Goal: Use online tool/utility: Utilize a website feature to perform a specific function

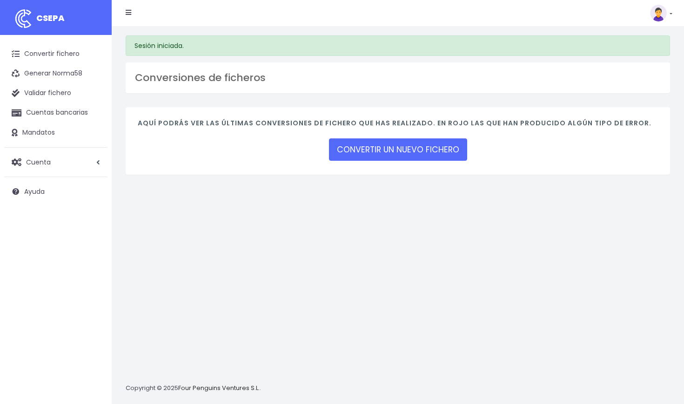
click at [376, 149] on link "CONVERTIR UN NUEVO FICHERO" at bounding box center [398, 149] width 138 height 22
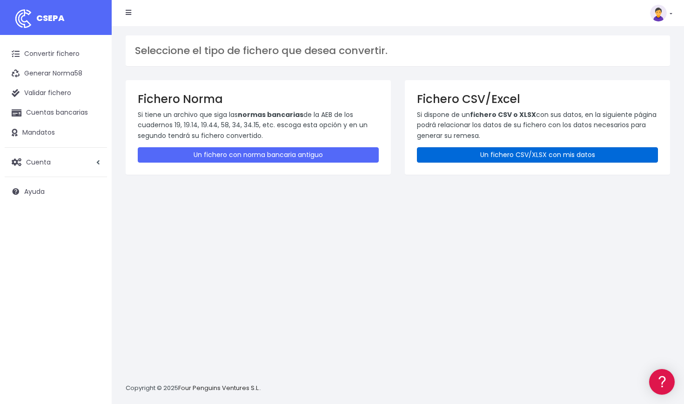
click at [486, 156] on link "Un fichero CSV/XLSX con mis datos" at bounding box center [537, 154] width 241 height 15
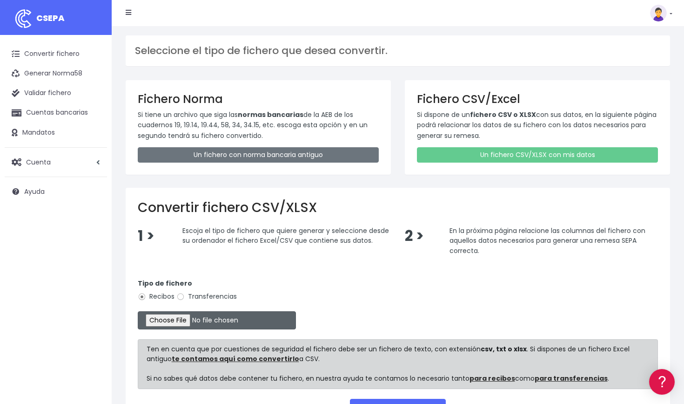
click at [192, 317] on input "file" at bounding box center [217, 320] width 158 height 18
type input "C:\fakepath\Remesa [DATE] BBVA.csv"
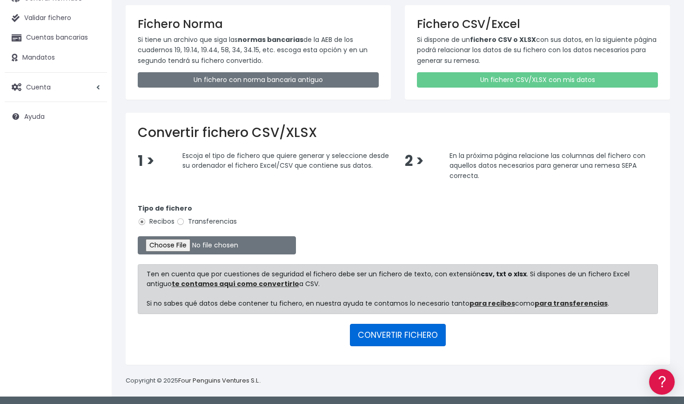
scroll to position [74, 0]
click at [408, 334] on button "CONVERTIR FICHERO" at bounding box center [398, 335] width 96 height 22
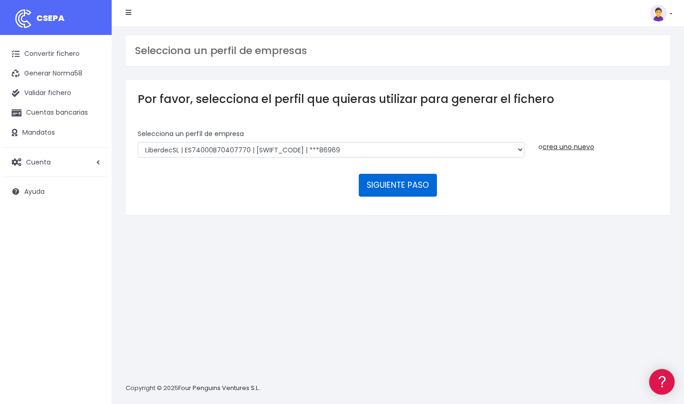
click at [396, 183] on button "SIGUIENTE PASO" at bounding box center [398, 185] width 78 height 22
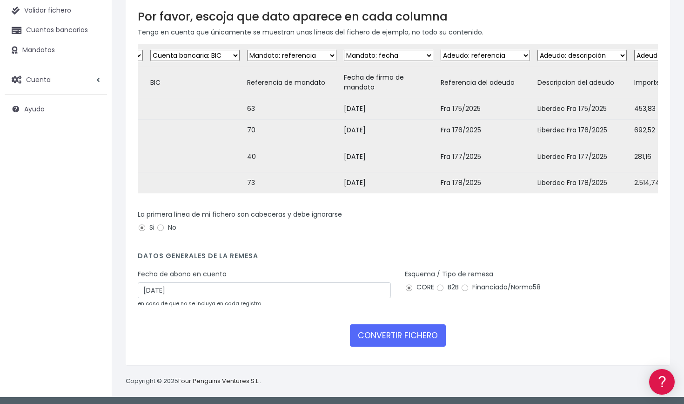
scroll to position [82, 0]
click at [465, 286] on input "Financiada/Norma58" at bounding box center [465, 288] width 8 height 8
radio input "true"
click at [415, 331] on button "CONVERTIR FICHERO" at bounding box center [398, 336] width 96 height 22
